Goal: Task Accomplishment & Management: Complete application form

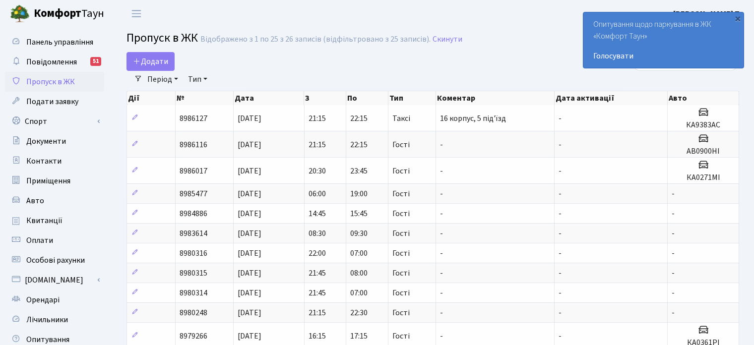
select select "25"
click at [58, 103] on span "Подати заявку" at bounding box center [52, 101] width 52 height 11
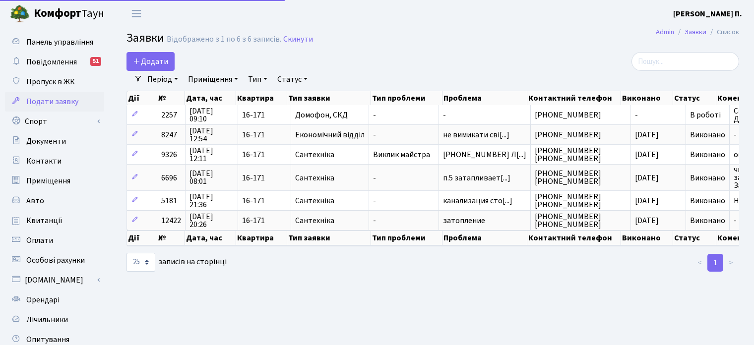
select select "25"
click at [138, 61] on icon at bounding box center [137, 61] width 8 height 8
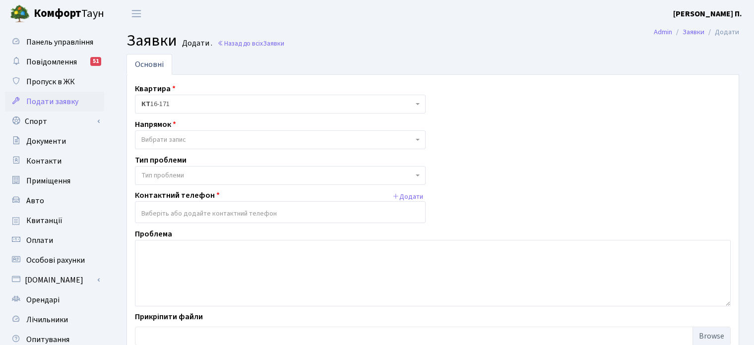
click at [208, 141] on span "Вибрати запис" at bounding box center [277, 140] width 272 height 10
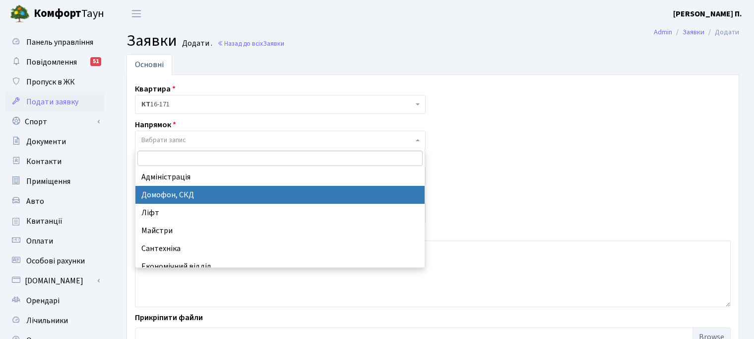
select select "4"
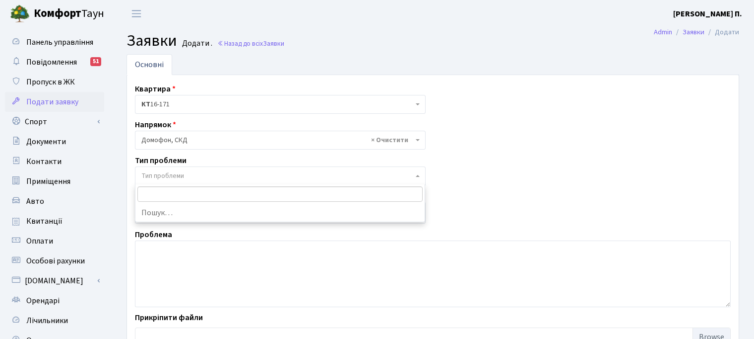
click at [191, 172] on span "Тип проблеми" at bounding box center [277, 176] width 272 height 10
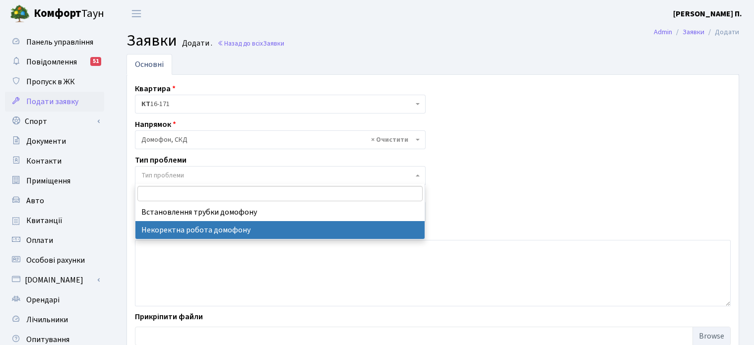
select select "38"
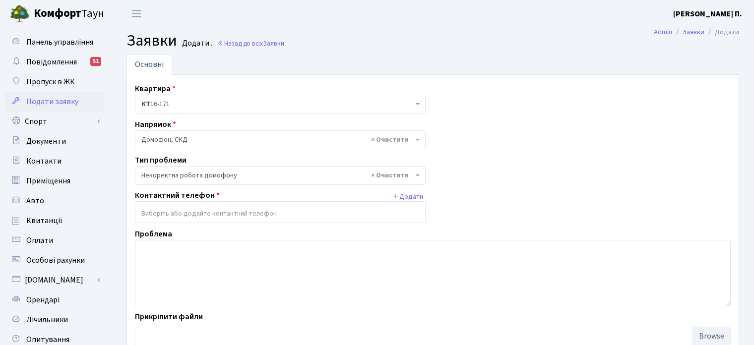
click at [187, 213] on input "search" at bounding box center [281, 214] width 290 height 18
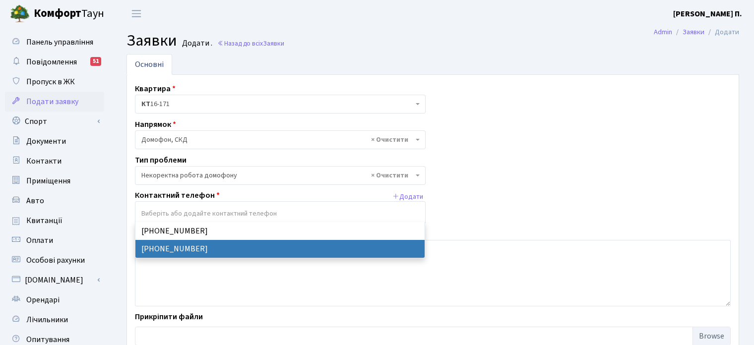
select select "50621"
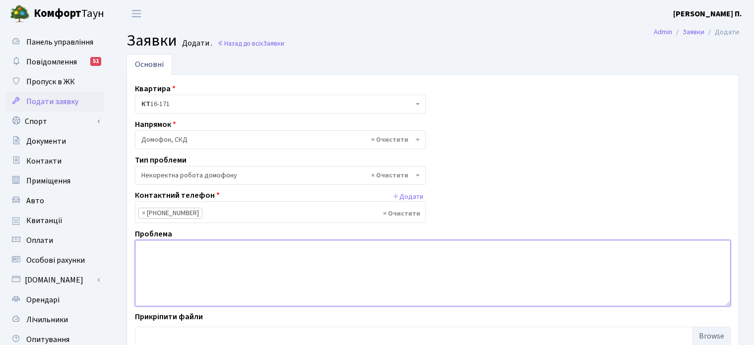
click at [186, 250] on textarea at bounding box center [433, 273] width 596 height 67
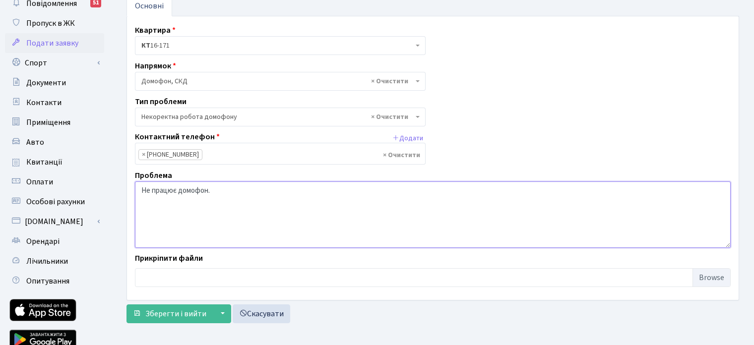
scroll to position [101, 0]
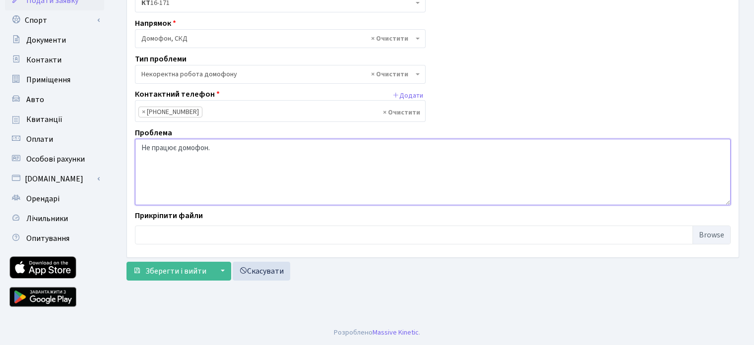
type textarea "Не працює домофон."
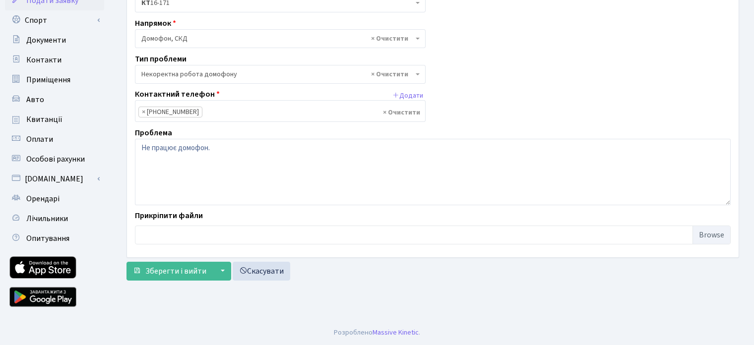
click at [129, 309] on main "Admin Заявки Додати Заявки Додати . Назад до всіх Заявки Основні Квартира <b>КТ…" at bounding box center [433, 123] width 643 height 395
click at [193, 233] on input "file" at bounding box center [433, 235] width 596 height 19
type input "C:\fakepath\0-02-05-f3db7c32b8dee6d3d9fbbca40858156e5211ccf3cb8a53cb366b7895fe0…"
click at [715, 238] on input "file" at bounding box center [433, 235] width 596 height 19
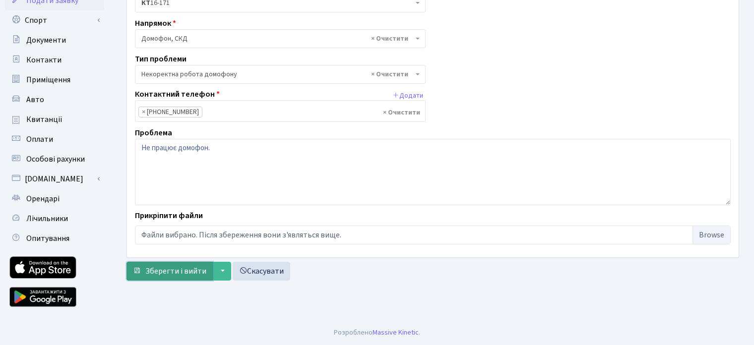
click at [166, 266] on span "Зберегти і вийти" at bounding box center [175, 271] width 61 height 11
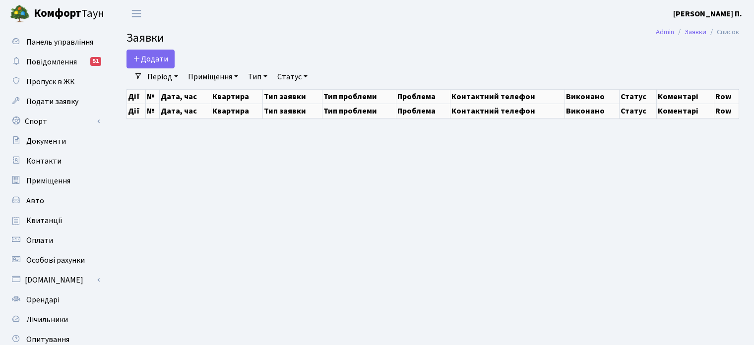
select select "25"
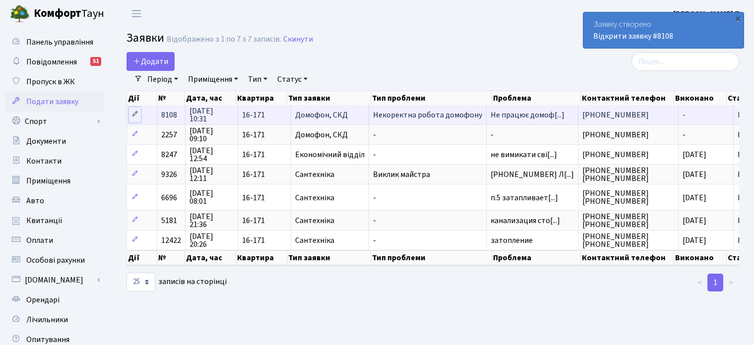
click at [134, 114] on icon at bounding box center [135, 114] width 7 height 7
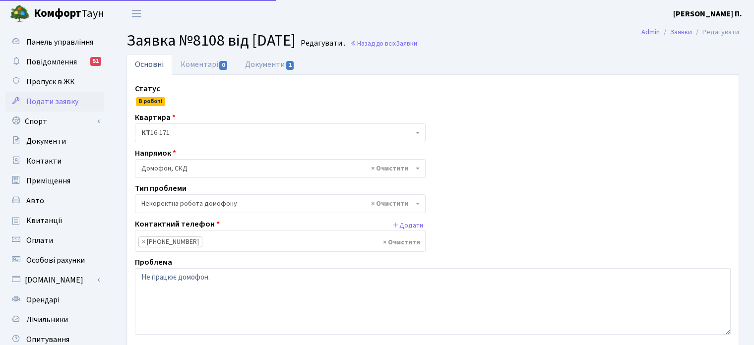
select select "38"
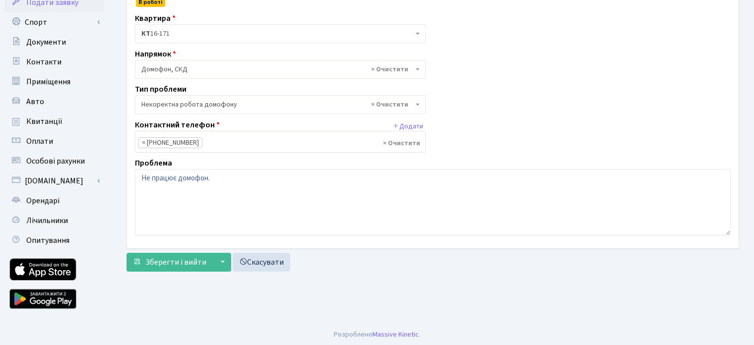
scroll to position [50, 0]
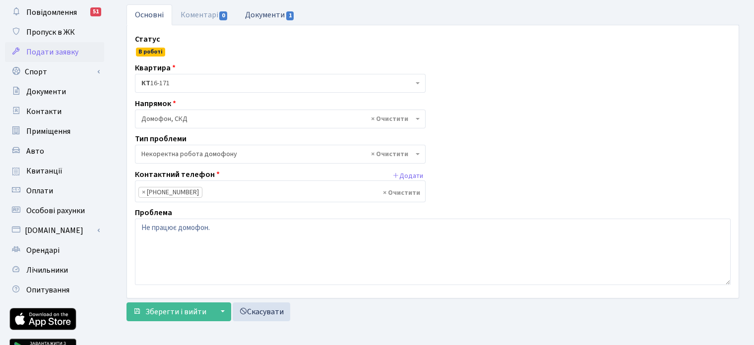
click at [267, 13] on link "Документи 1" at bounding box center [270, 14] width 67 height 20
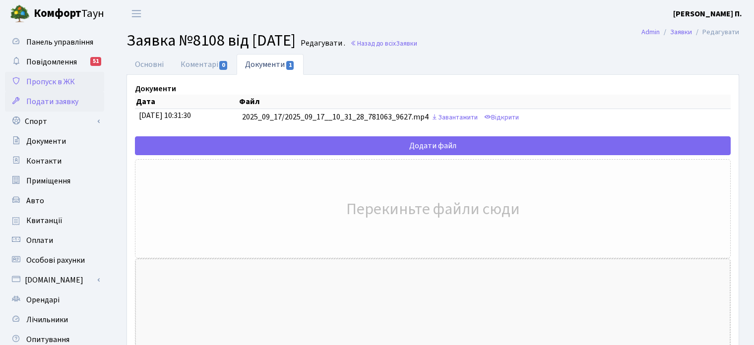
click at [67, 79] on span "Пропуск в ЖК" at bounding box center [50, 81] width 49 height 11
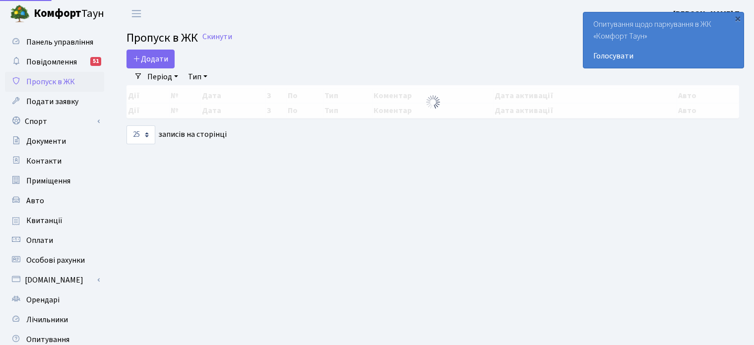
select select "25"
